Goal: Find specific page/section: Find specific page/section

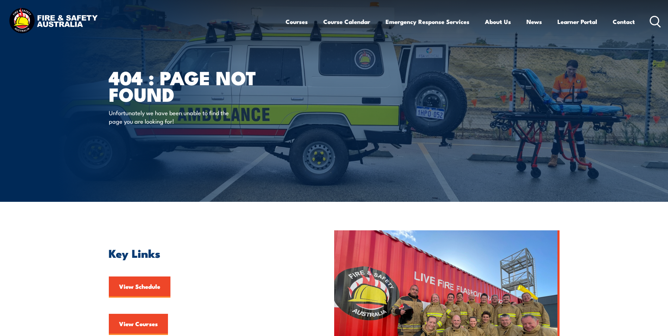
click at [167, 115] on p "Unfortunately we have been unable to find the page you are looking for!" at bounding box center [173, 116] width 128 height 17
click at [158, 136] on div "404 : Page Not Found Unfortunately we have been unable to find the page you are…" at bounding box center [196, 101] width 174 height 202
click at [339, 20] on link "Course Calendar" at bounding box center [346, 21] width 47 height 19
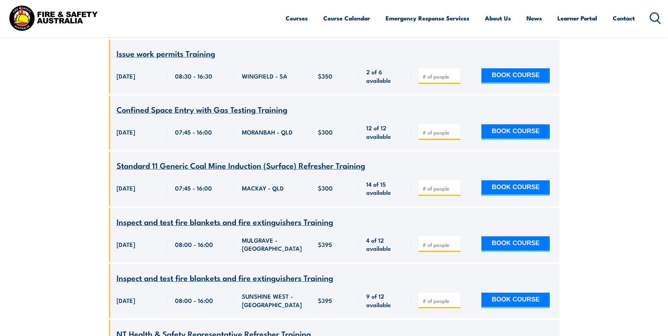
scroll to position [4999, 0]
